Goal: Task Accomplishment & Management: Manage account settings

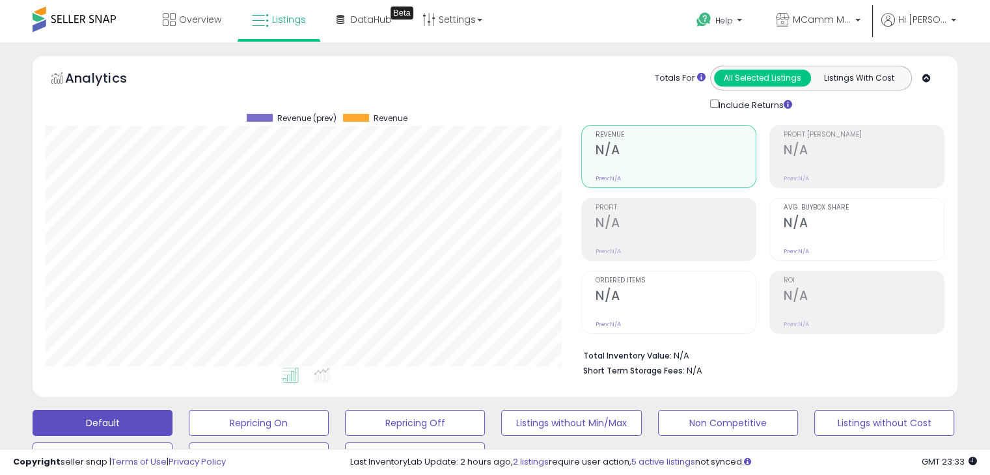
scroll to position [266, 535]
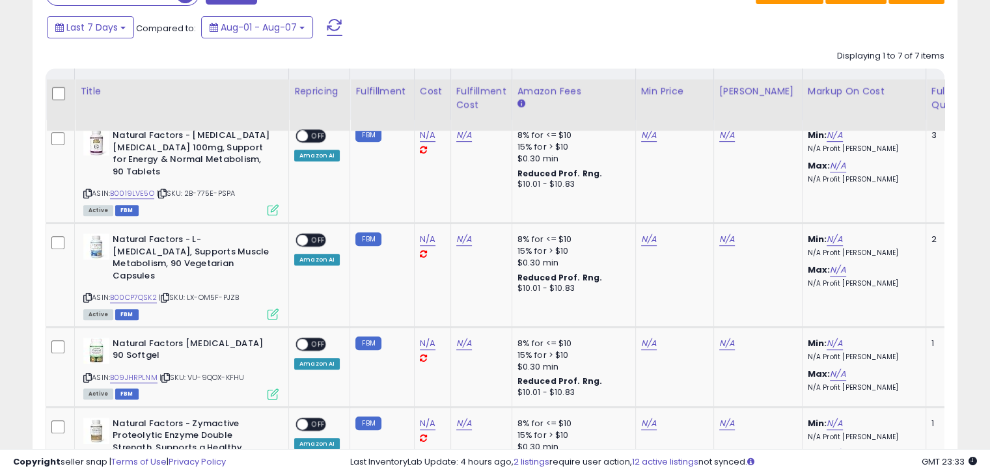
scroll to position [521, 0]
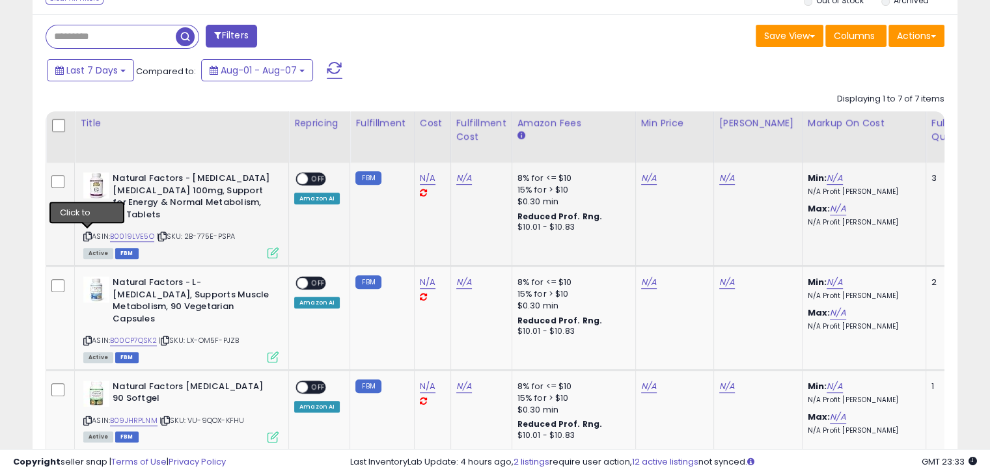
click at [85, 236] on icon at bounding box center [87, 236] width 8 height 7
click at [723, 175] on link "N/A" at bounding box center [728, 178] width 16 height 13
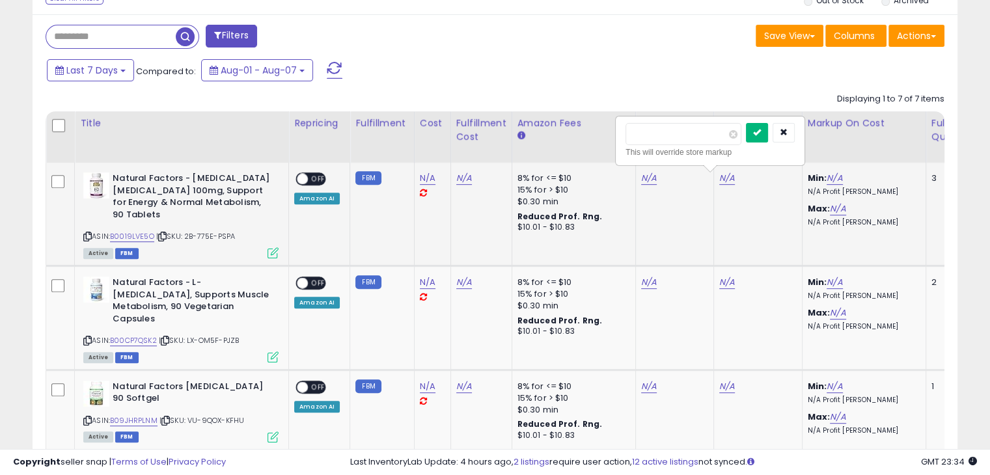
type input "****"
click at [768, 136] on button "submit" at bounding box center [757, 133] width 22 height 20
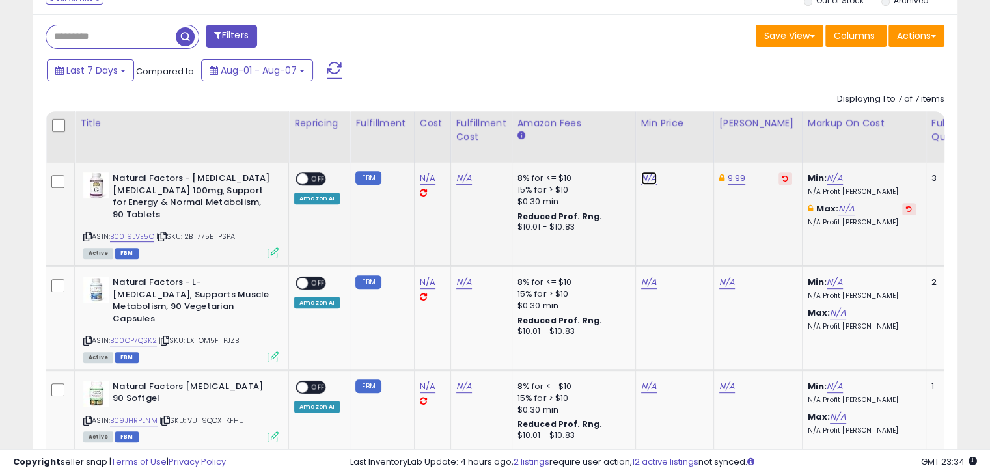
click at [641, 179] on link "N/A" at bounding box center [649, 178] width 16 height 13
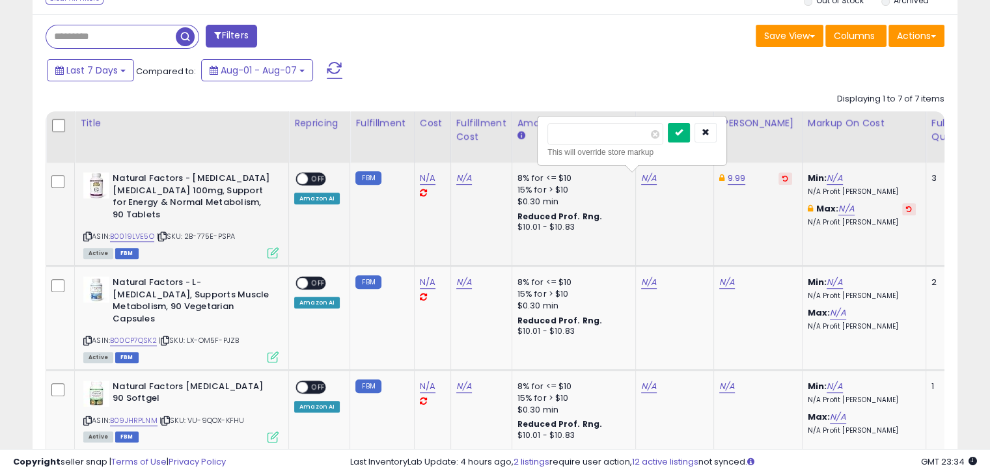
type input "****"
click at [690, 131] on button "submit" at bounding box center [679, 133] width 22 height 20
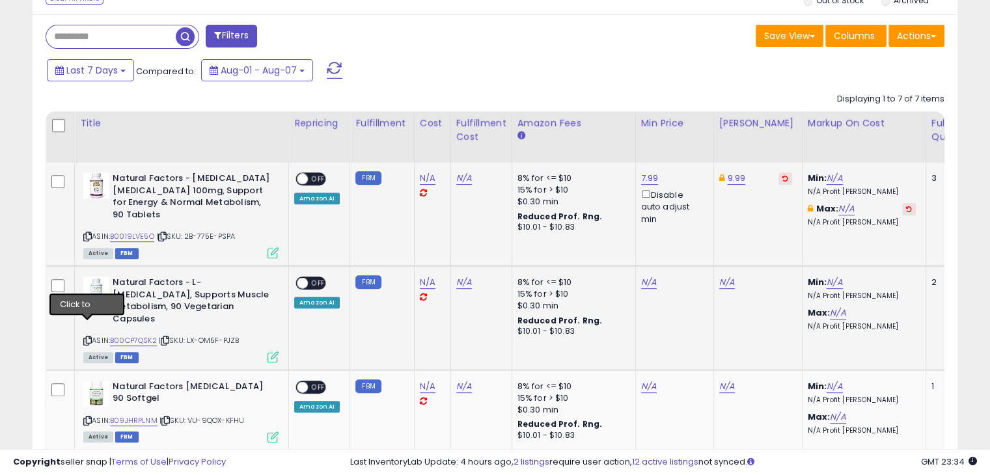
click at [89, 337] on icon at bounding box center [87, 340] width 8 height 7
click at [722, 280] on link "N/A" at bounding box center [728, 282] width 16 height 13
type input "****"
click at [761, 237] on icon "submit" at bounding box center [757, 236] width 8 height 8
click at [647, 283] on link "N/A" at bounding box center [649, 282] width 16 height 13
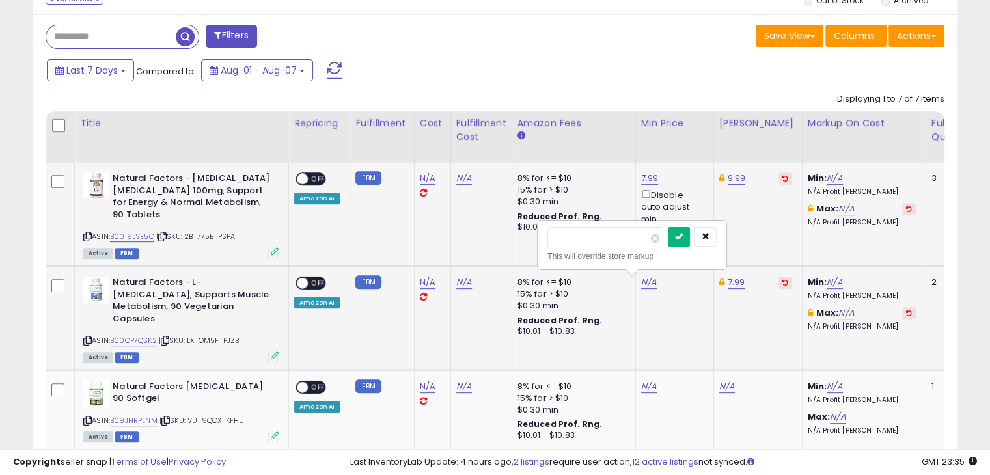
type input "****"
click at [683, 236] on icon "submit" at bounding box center [679, 236] width 8 height 8
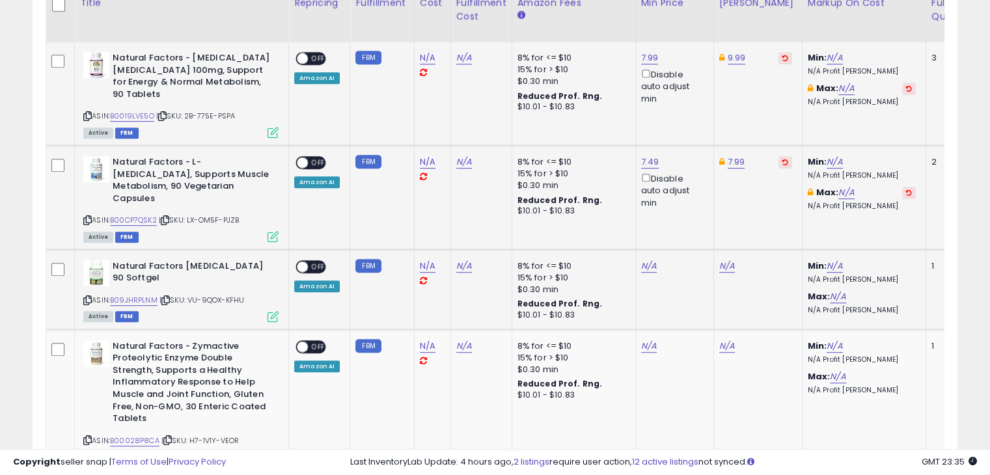
scroll to position [651, 0]
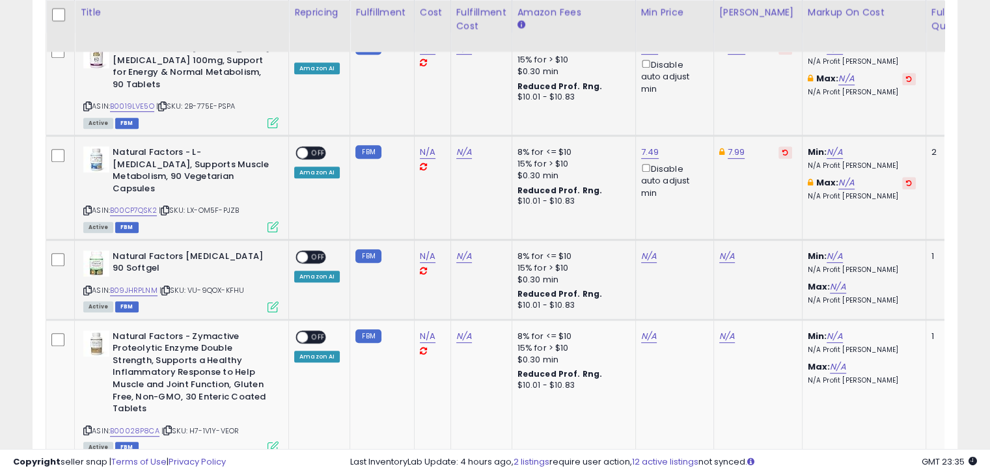
click at [86, 287] on icon at bounding box center [87, 290] width 8 height 7
click at [81, 279] on div "Natural Factors Activated Charcoal 90 Softgel ASIN: B09JHRPLNM | SKU: VU-9QOX-K…" at bounding box center [179, 281] width 199 height 61
click at [89, 287] on icon at bounding box center [87, 290] width 8 height 7
click at [727, 250] on link "N/A" at bounding box center [728, 256] width 16 height 13
type input "*****"
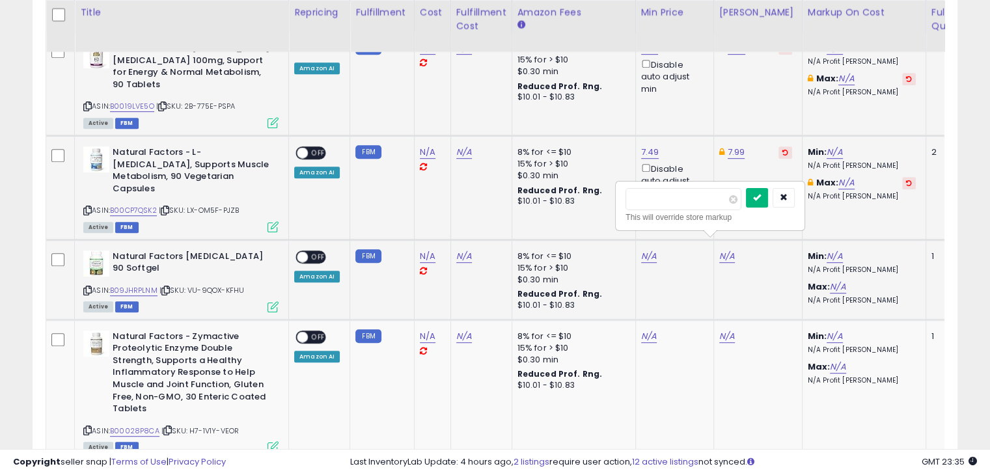
click at [761, 195] on icon "submit" at bounding box center [757, 197] width 8 height 8
click at [644, 250] on link "N/A" at bounding box center [649, 256] width 16 height 13
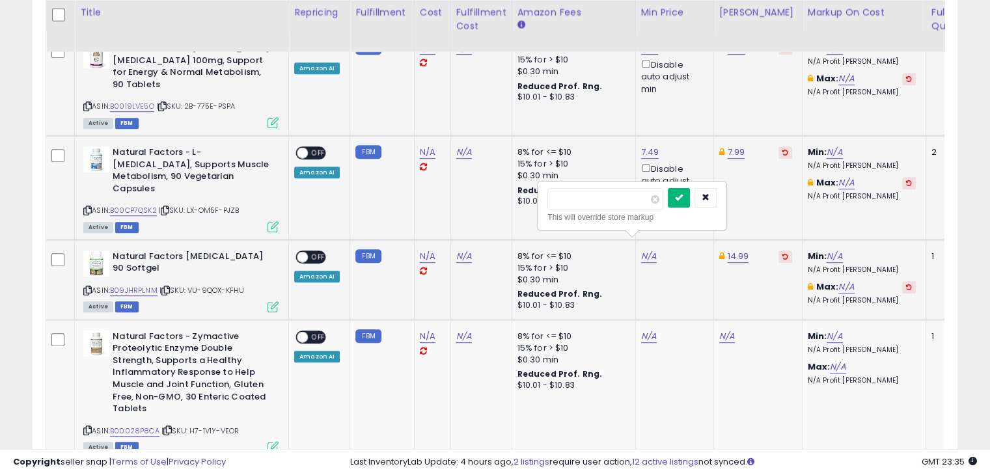
type input "****"
click at [690, 197] on button "submit" at bounding box center [679, 198] width 22 height 20
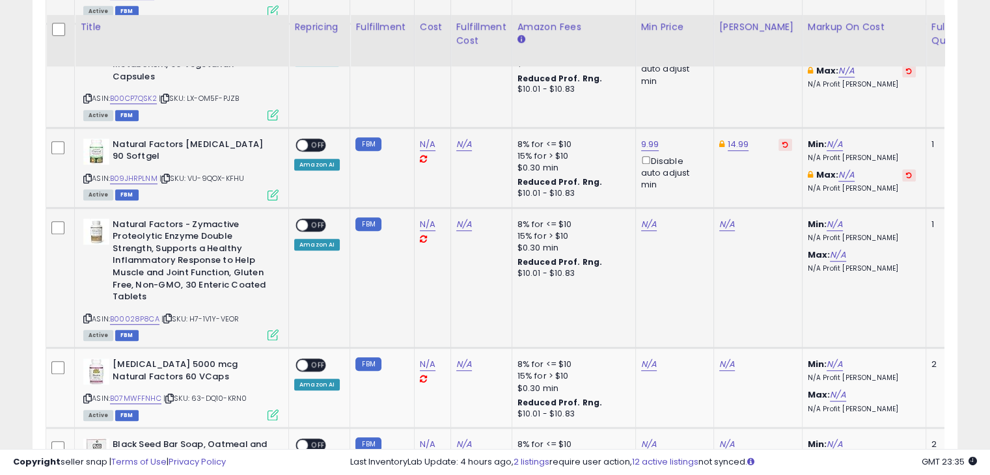
scroll to position [781, 0]
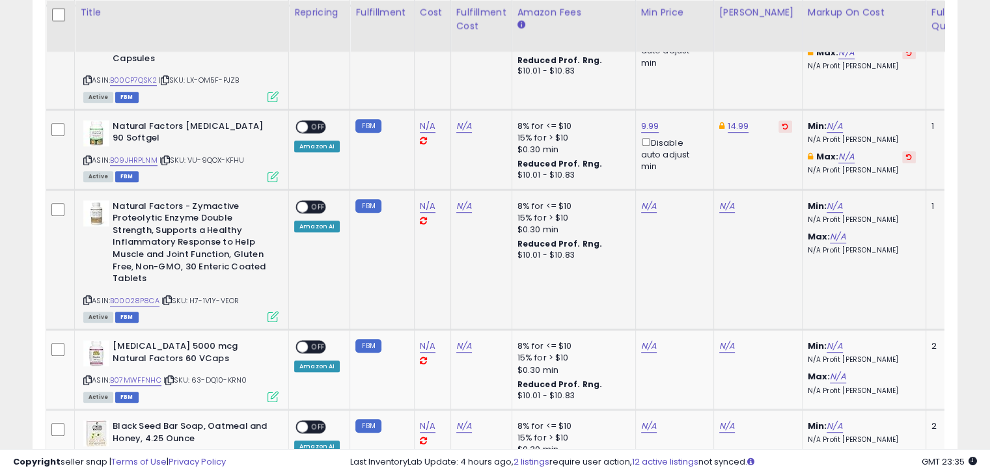
click at [87, 297] on icon at bounding box center [87, 300] width 8 height 7
click at [722, 200] on link "N/A" at bounding box center [728, 206] width 16 height 13
type input "*****"
click at [768, 142] on button "submit" at bounding box center [757, 148] width 22 height 20
click at [643, 200] on link "N/A" at bounding box center [649, 206] width 16 height 13
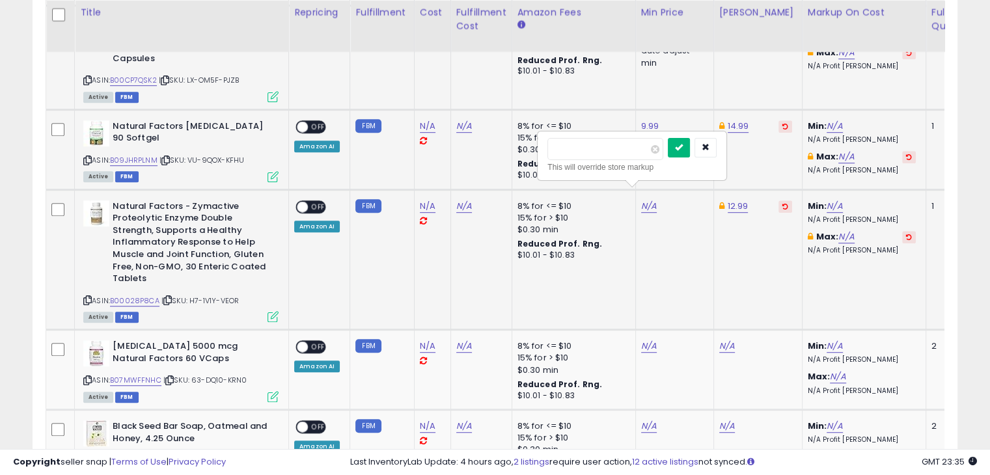
type input "****"
click at [690, 150] on button "submit" at bounding box center [679, 148] width 22 height 20
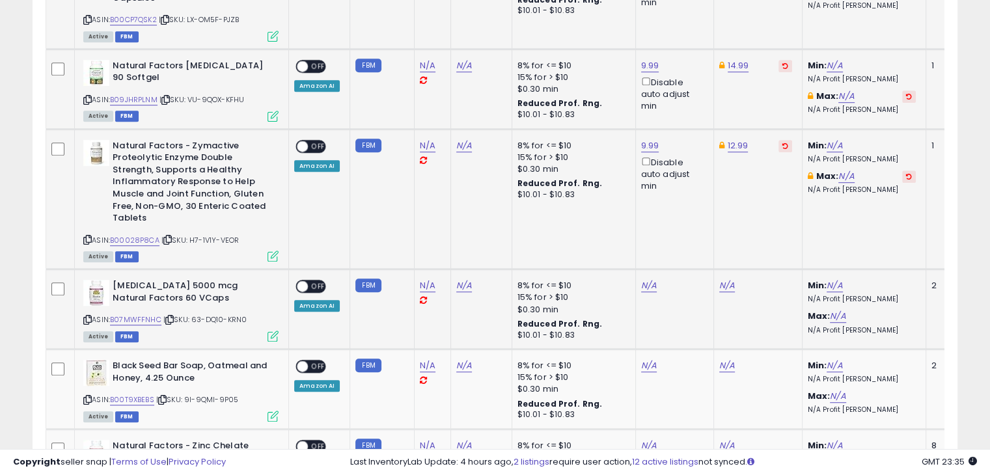
scroll to position [847, 0]
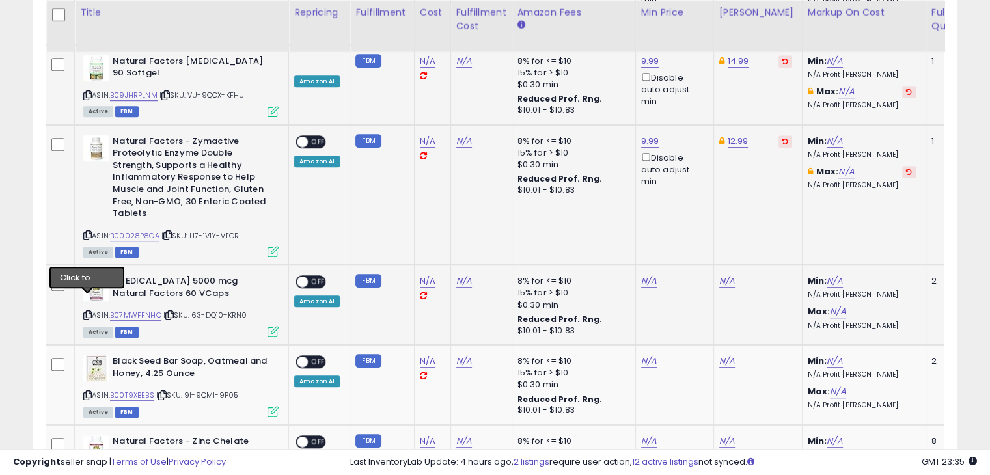
click at [85, 312] on icon at bounding box center [87, 315] width 8 height 7
click at [722, 275] on link "N/A" at bounding box center [728, 281] width 16 height 13
type input "*****"
click at [761, 221] on icon "submit" at bounding box center [757, 222] width 8 height 8
click at [652, 275] on div "N/A" at bounding box center [672, 281] width 63 height 12
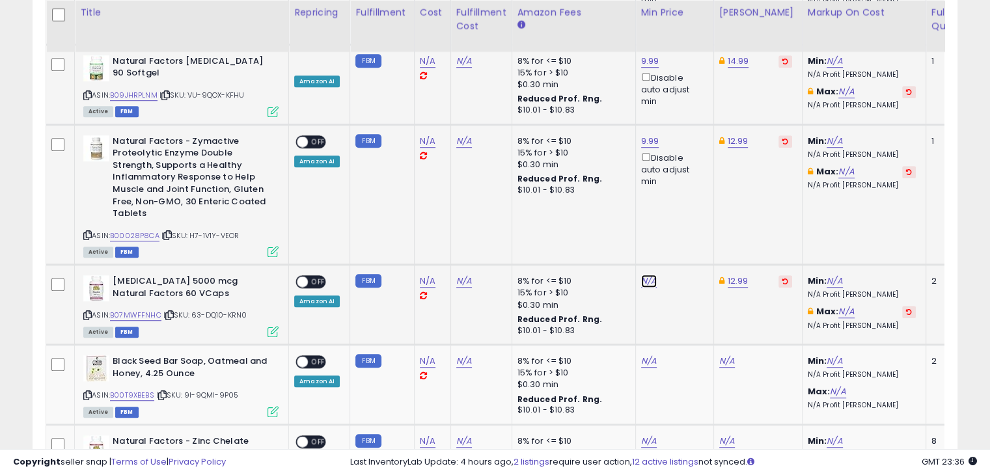
click at [647, 275] on link "N/A" at bounding box center [649, 281] width 16 height 13
type input "****"
click at [683, 223] on icon "submit" at bounding box center [679, 222] width 8 height 8
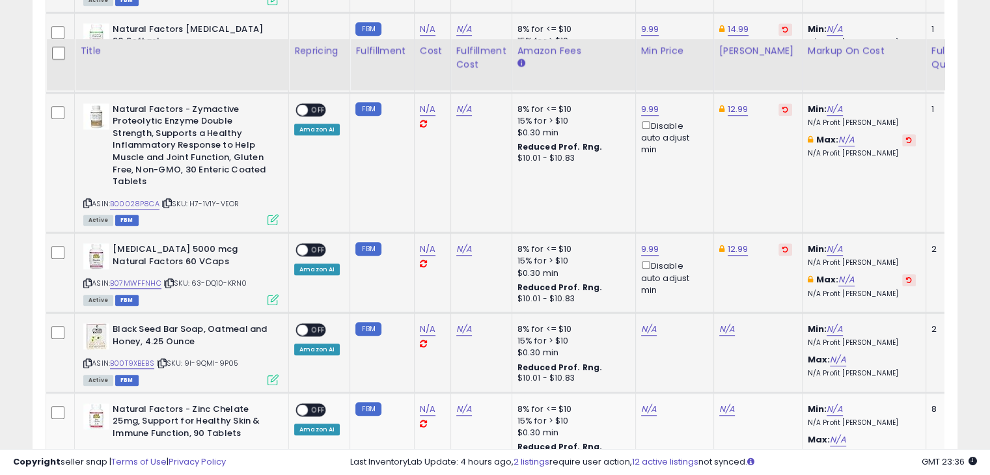
scroll to position [977, 0]
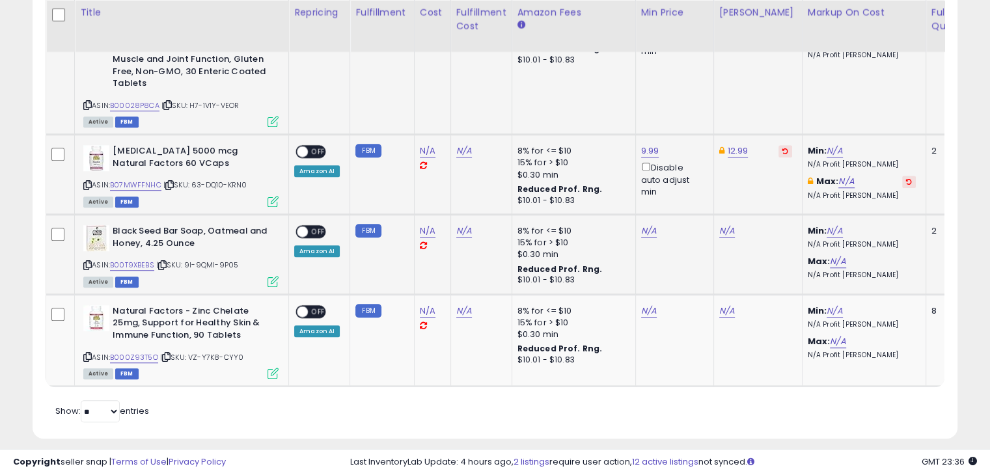
click at [86, 262] on icon at bounding box center [87, 265] width 8 height 7
click at [727, 225] on link "N/A" at bounding box center [728, 231] width 16 height 13
type input "****"
click at [761, 168] on icon "submit" at bounding box center [757, 171] width 8 height 8
click at [646, 225] on link "N/A" at bounding box center [649, 231] width 16 height 13
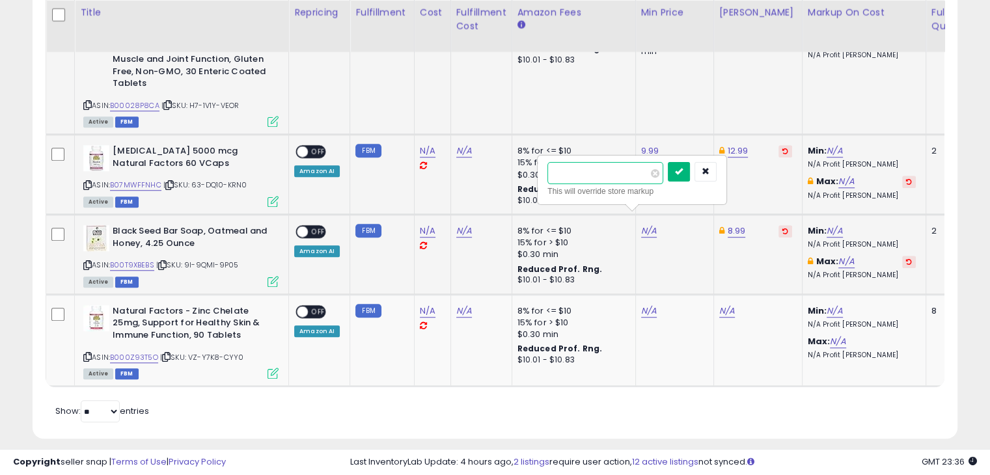
type input "****"
click at [690, 175] on button "submit" at bounding box center [679, 172] width 22 height 20
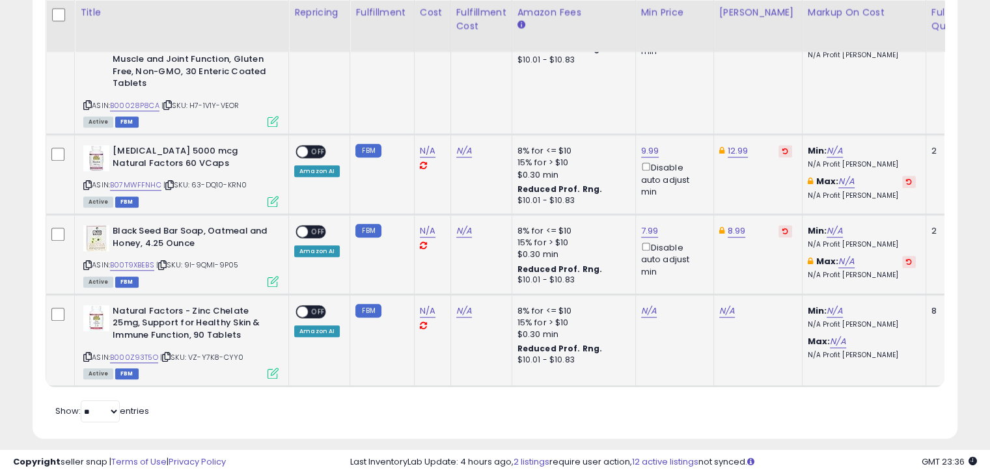
drag, startPoint x: 85, startPoint y: 342, endPoint x: 155, endPoint y: 313, distance: 75.3
click at [86, 354] on icon at bounding box center [87, 357] width 8 height 7
click at [720, 305] on link "N/A" at bounding box center [728, 311] width 16 height 13
type input "****"
click at [768, 250] on button "submit" at bounding box center [757, 252] width 22 height 20
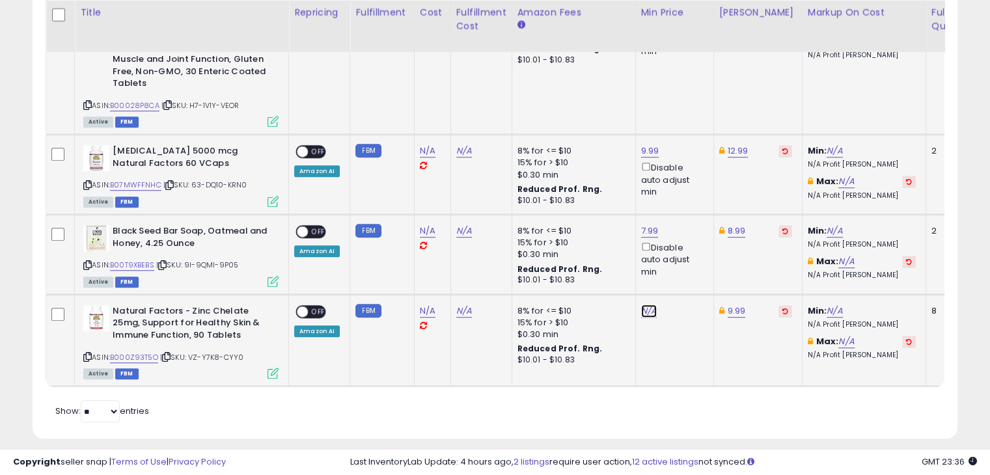
click at [641, 305] on link "N/A" at bounding box center [649, 311] width 16 height 13
type input "****"
click at [683, 251] on icon "submit" at bounding box center [679, 251] width 8 height 8
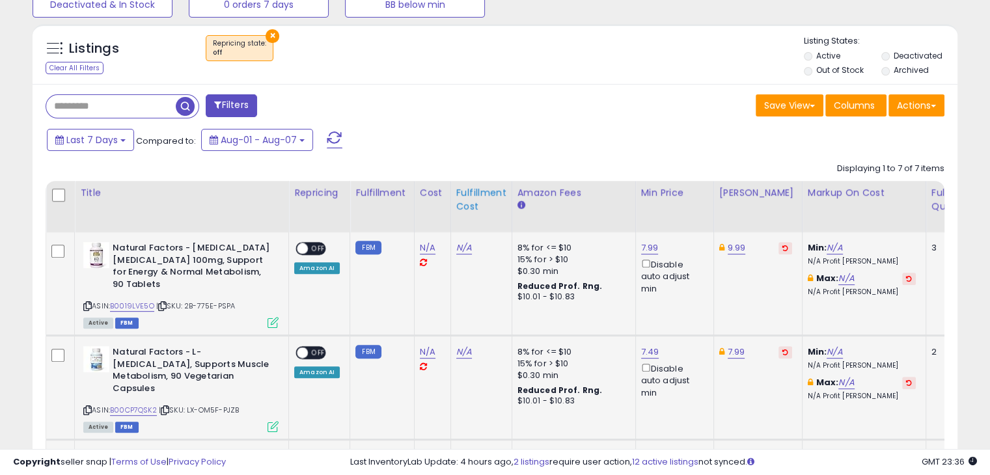
scroll to position [456, 0]
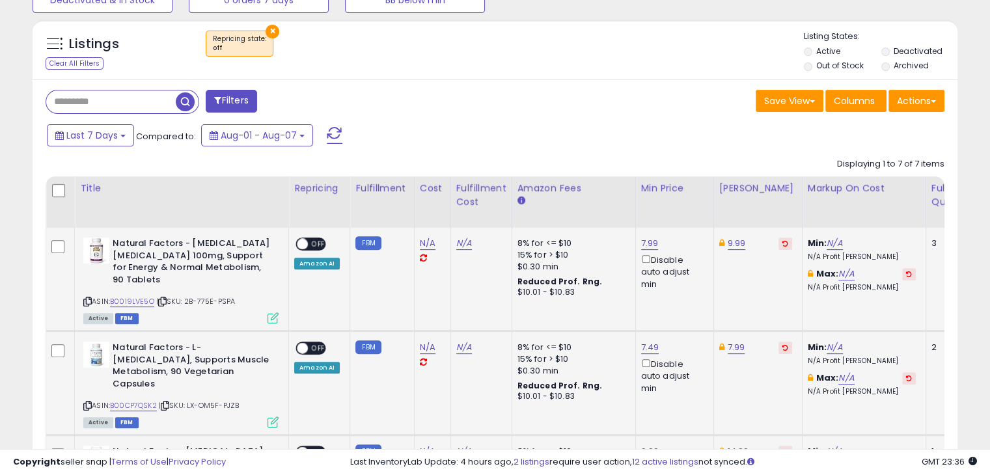
click at [317, 243] on span "OFF" at bounding box center [318, 244] width 21 height 11
click at [320, 342] on div "ON OFF" at bounding box center [311, 349] width 31 height 14
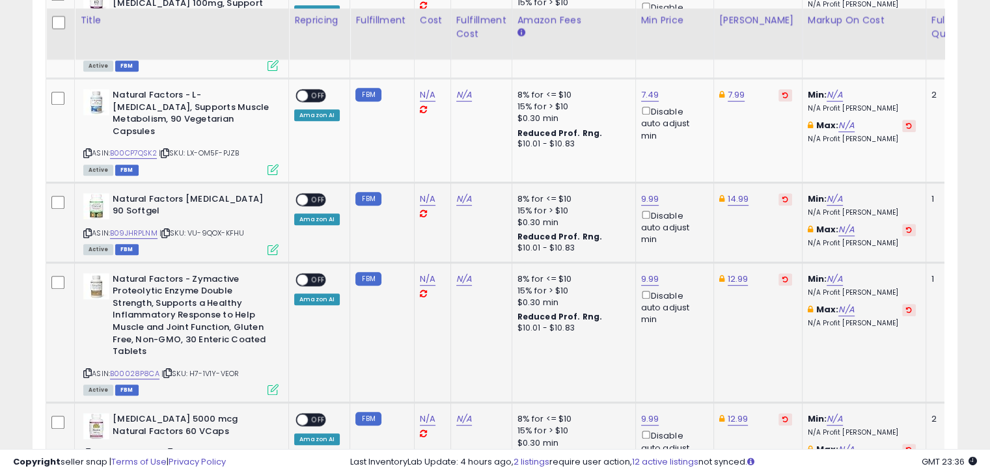
scroll to position [716, 0]
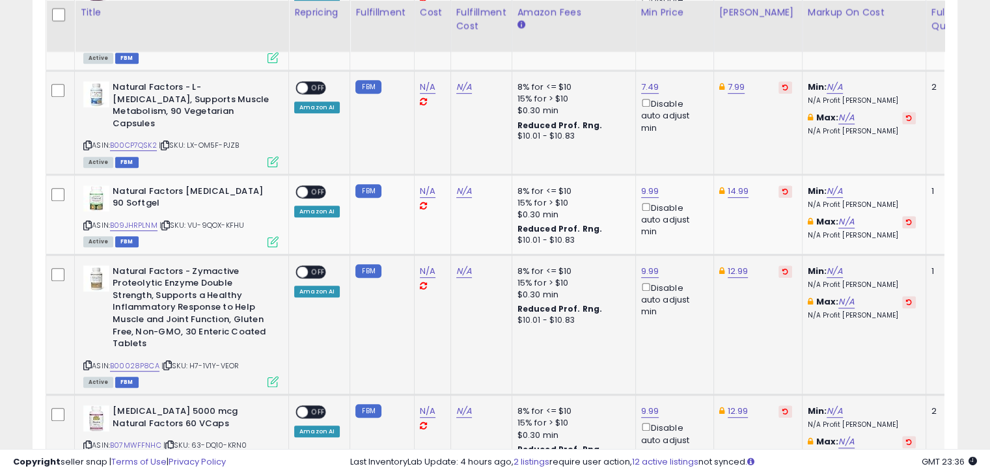
click at [320, 89] on span "OFF" at bounding box center [318, 88] width 21 height 11
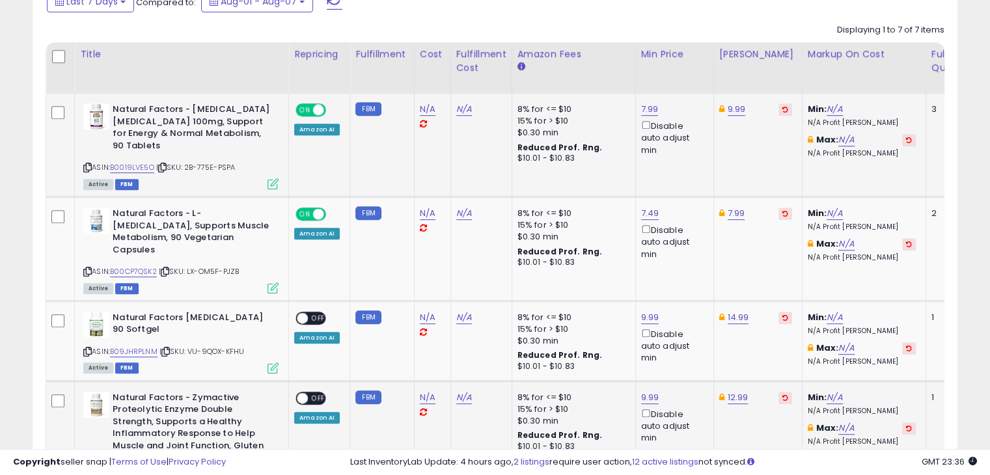
scroll to position [586, 0]
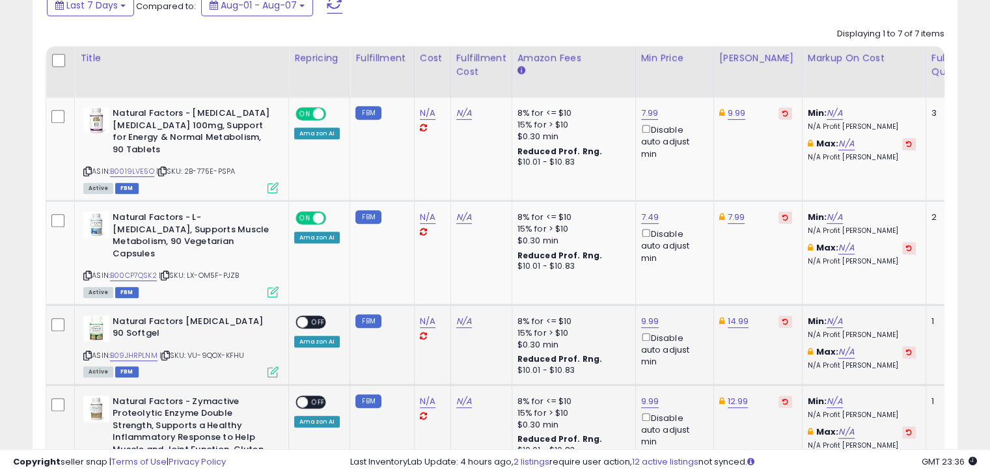
click at [313, 317] on span "OFF" at bounding box center [318, 322] width 21 height 11
click at [312, 397] on div "ON OFF" at bounding box center [296, 402] width 31 height 11
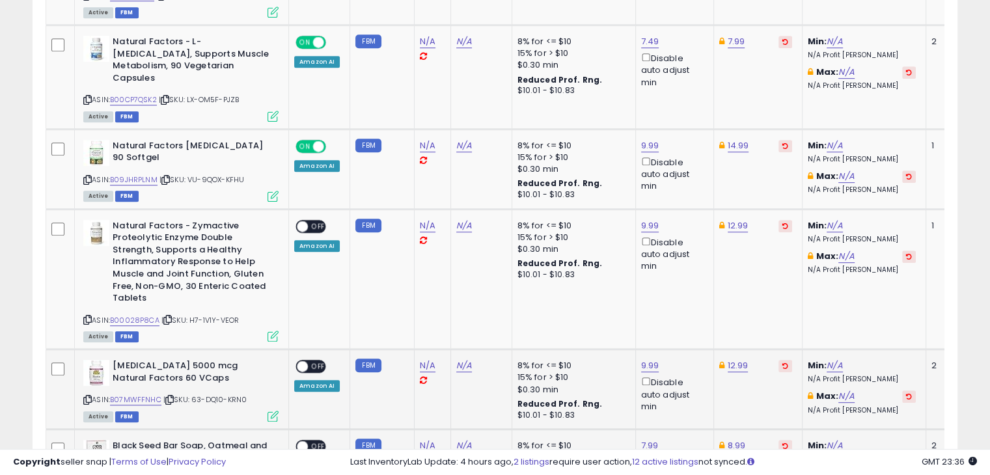
scroll to position [781, 0]
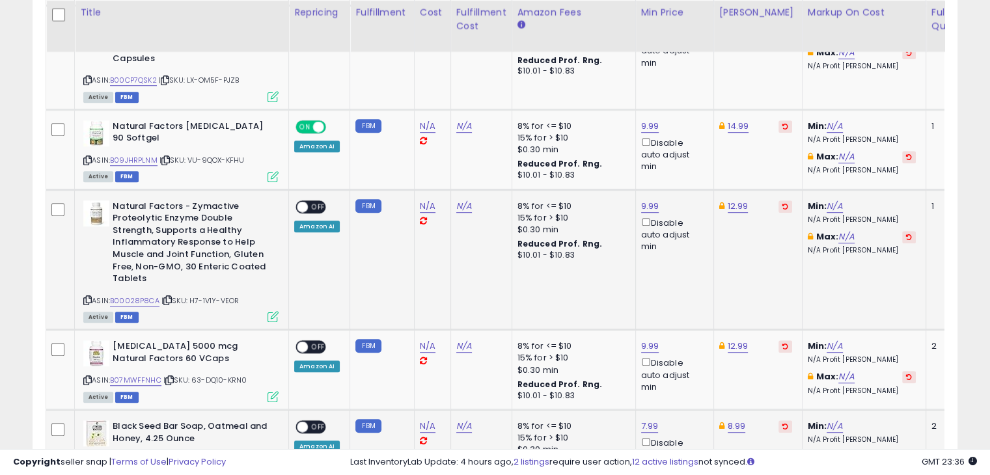
click at [322, 201] on span "OFF" at bounding box center [318, 206] width 21 height 11
click at [312, 342] on div "ON OFF" at bounding box center [296, 347] width 31 height 11
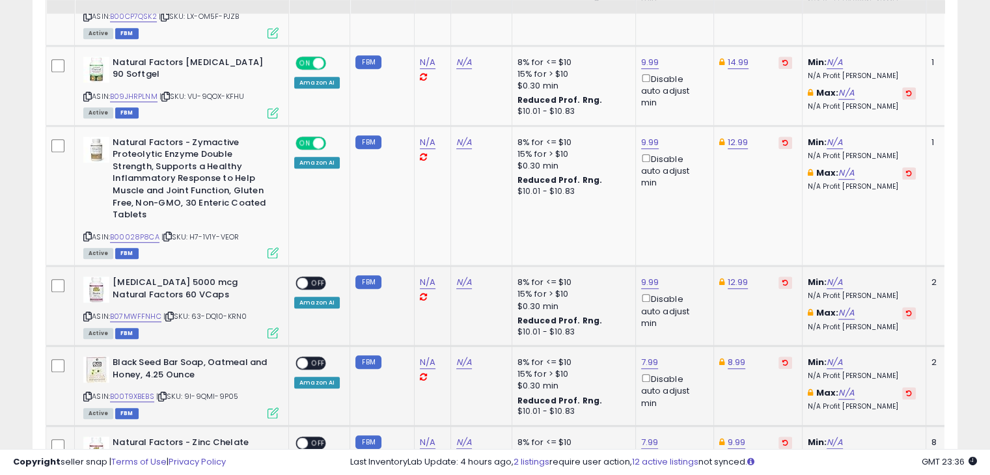
scroll to position [847, 0]
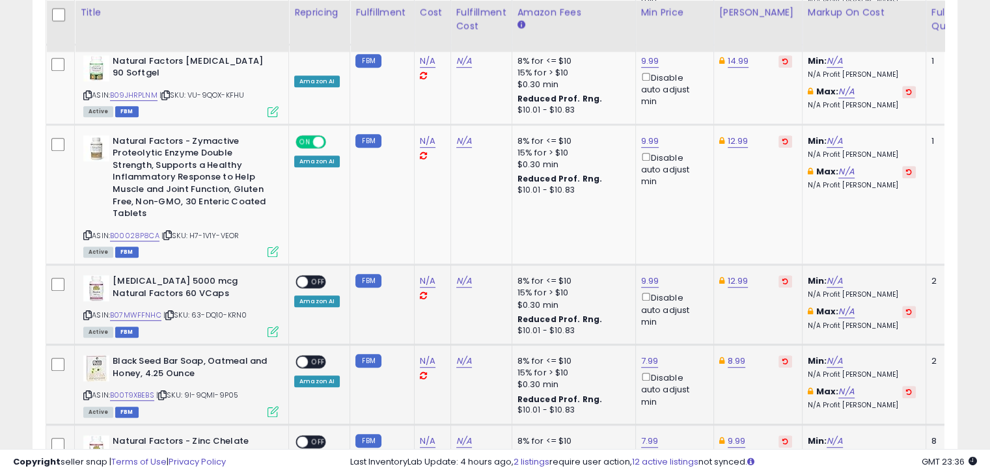
click at [317, 277] on span "OFF" at bounding box center [318, 282] width 21 height 11
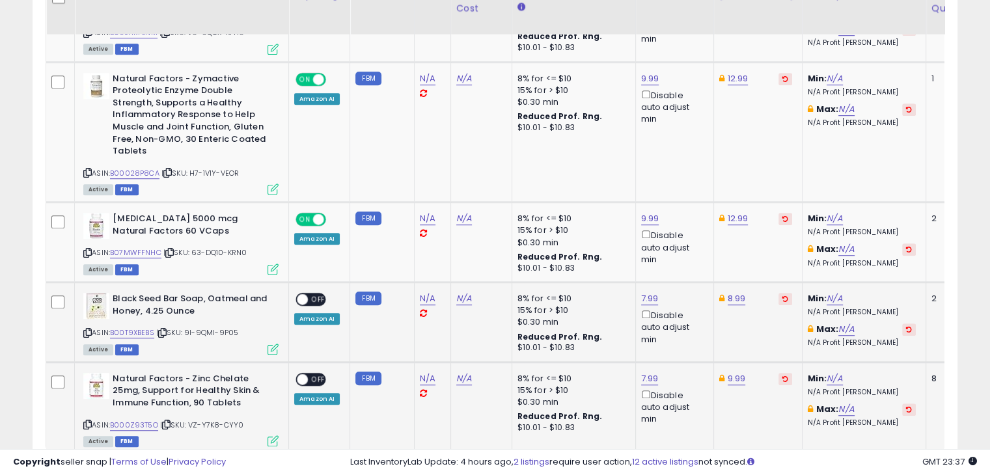
scroll to position [912, 0]
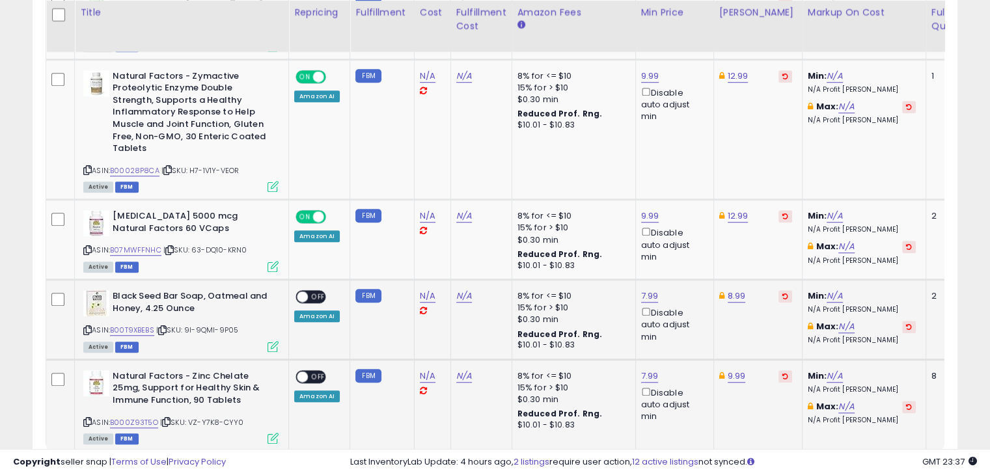
click at [315, 292] on span "OFF" at bounding box center [318, 297] width 21 height 11
click at [316, 371] on span "OFF" at bounding box center [318, 376] width 21 height 11
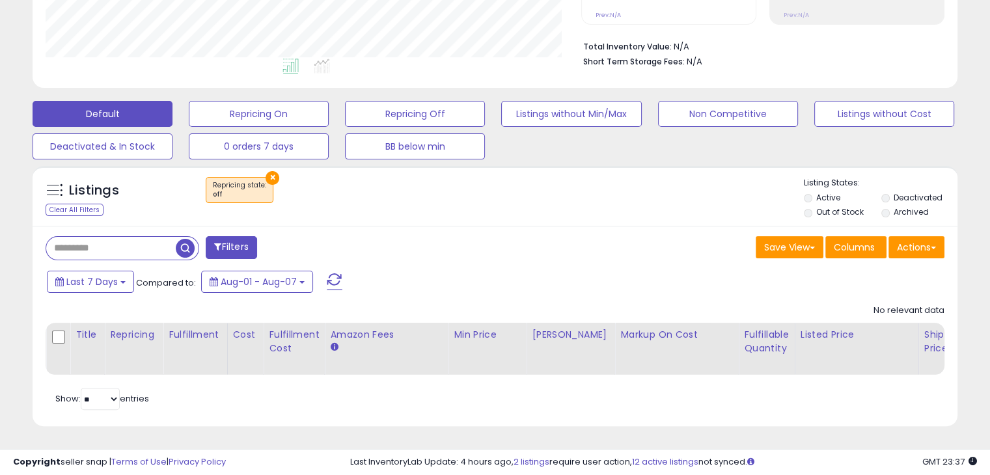
scroll to position [266, 535]
